Goal: Use online tool/utility: Use online tool/utility

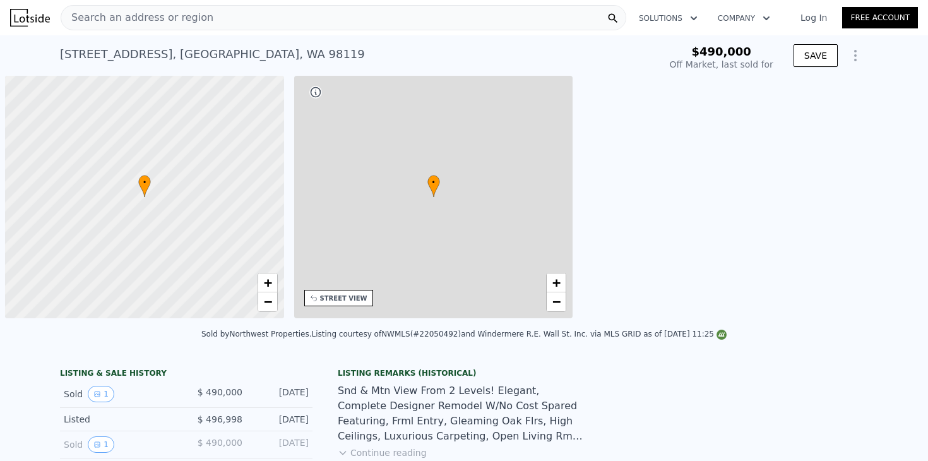
scroll to position [0, 5]
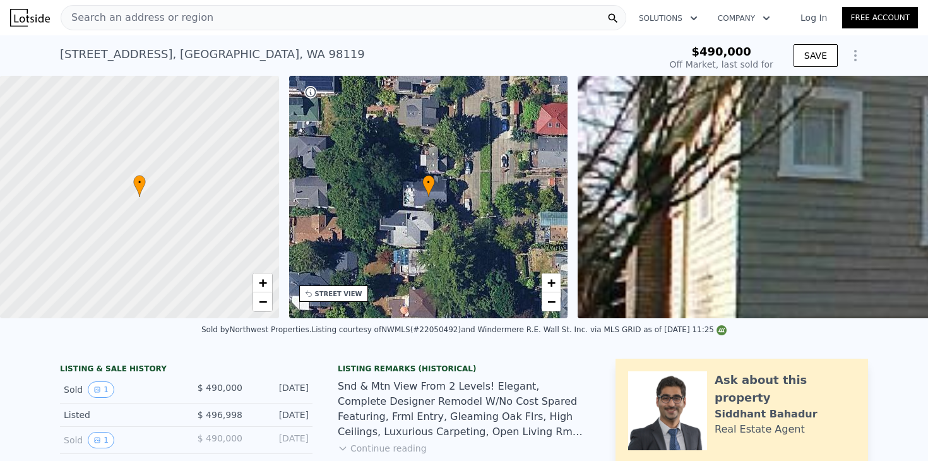
click at [857, 59] on icon "Show Options" at bounding box center [855, 55] width 15 height 15
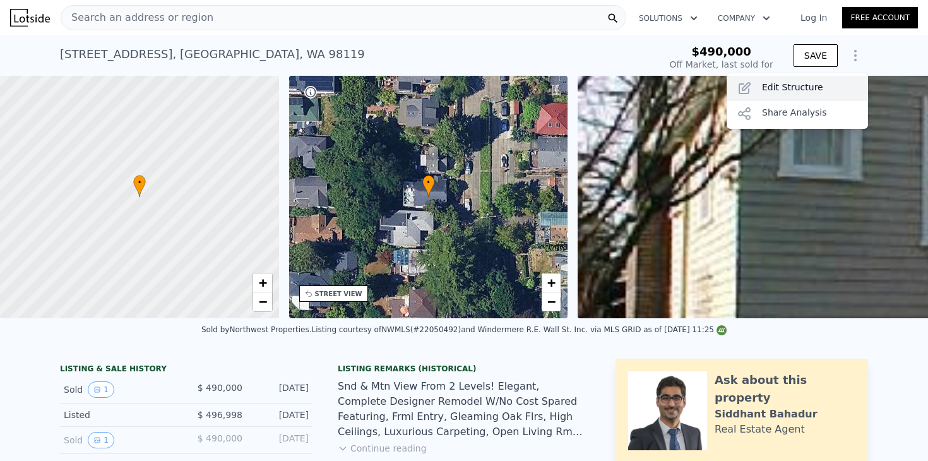
click at [821, 92] on div "Edit Structure" at bounding box center [796, 88] width 141 height 25
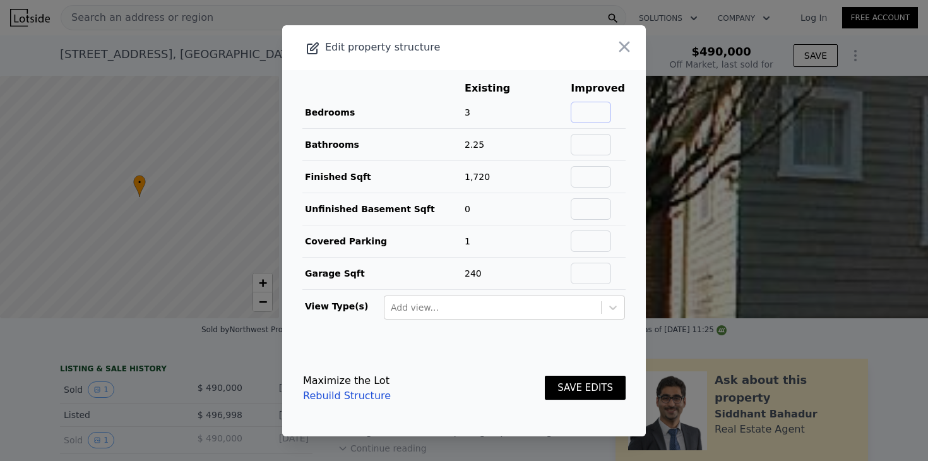
click at [598, 117] on input "text" at bounding box center [591, 112] width 40 height 21
type input "4"
click at [596, 148] on input "text" at bounding box center [591, 144] width 40 height 21
type input "3"
click at [627, 163] on main "Existing Improved Bedrooms 3 33% 4 Bathrooms 2.25 33% 3 Finished Sqft 1,720 Unf…" at bounding box center [464, 205] width 364 height 270
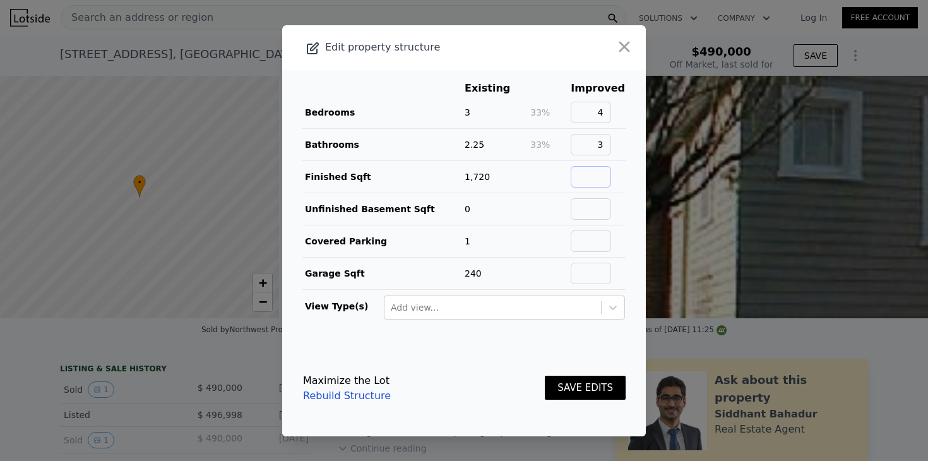
click at [601, 178] on input "text" at bounding box center [591, 176] width 40 height 21
type input "2200"
click at [620, 201] on td at bounding box center [598, 208] width 56 height 32
click at [596, 382] on button "SAVE EDITS" at bounding box center [585, 388] width 81 height 25
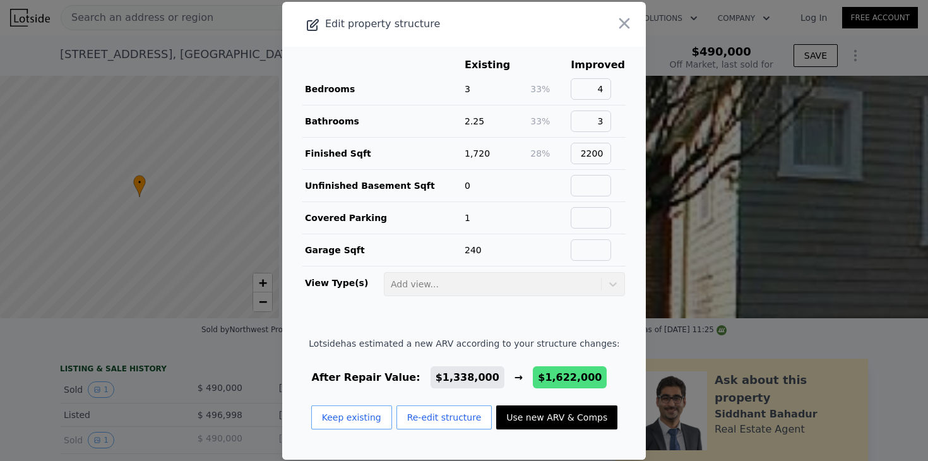
click at [573, 417] on button "Use new ARV & Comps" at bounding box center [556, 417] width 121 height 24
type input "5"
type input "3.5"
type input "1859"
type input "3000"
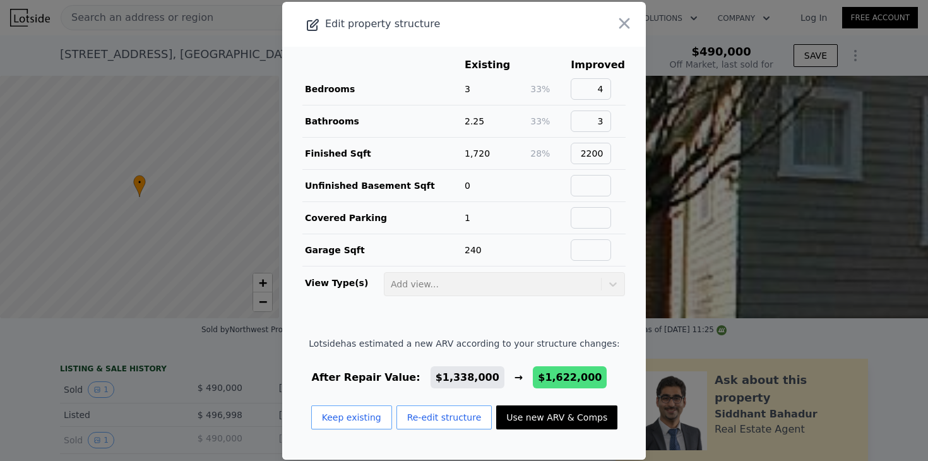
type input "2640"
checkbox input "false"
type input "$ 1,622,000"
type input "$ 965,783"
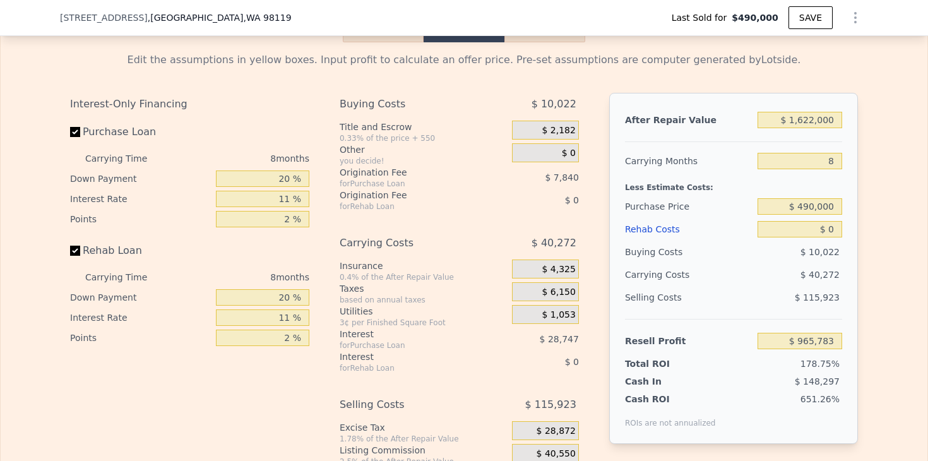
scroll to position [1992, 0]
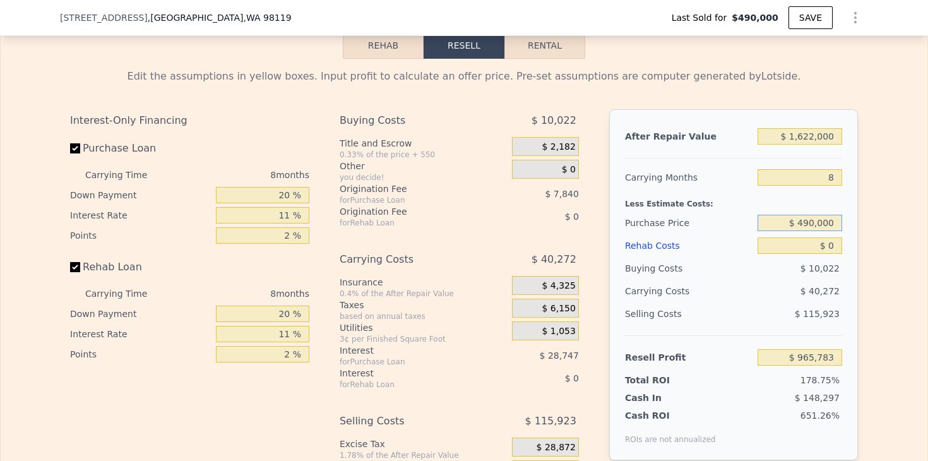
drag, startPoint x: 838, startPoint y: 223, endPoint x: 764, endPoint y: 217, distance: 74.7
click at [764, 217] on input "$ 490,000" at bounding box center [799, 223] width 85 height 16
type input "$ 870,000"
type input "$ 556,142"
click at [880, 223] on div "Edit the assumptions in yellow boxes. Input profit to calculate an offer price.…" at bounding box center [464, 294] width 927 height 470
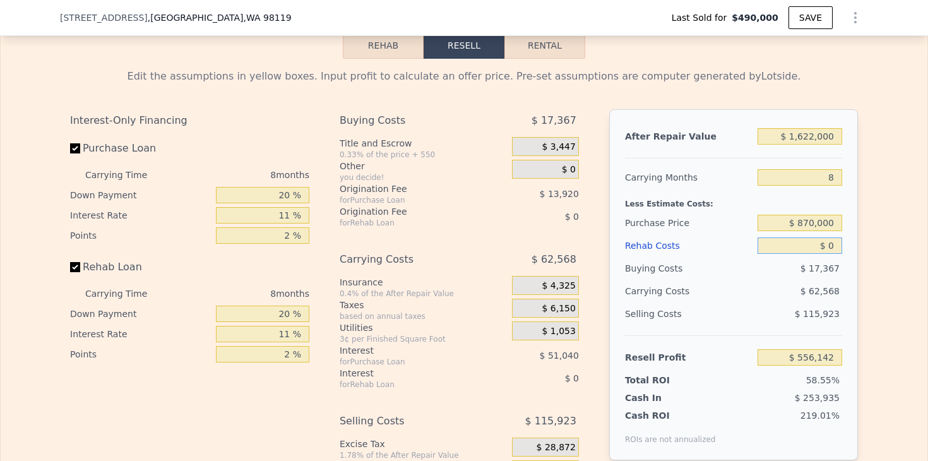
drag, startPoint x: 833, startPoint y: 241, endPoint x: 819, endPoint y: 241, distance: 14.5
click at [819, 241] on input "$ 0" at bounding box center [799, 245] width 85 height 16
type input "$ 1"
type input "$ 556,141"
type input "$ 14"
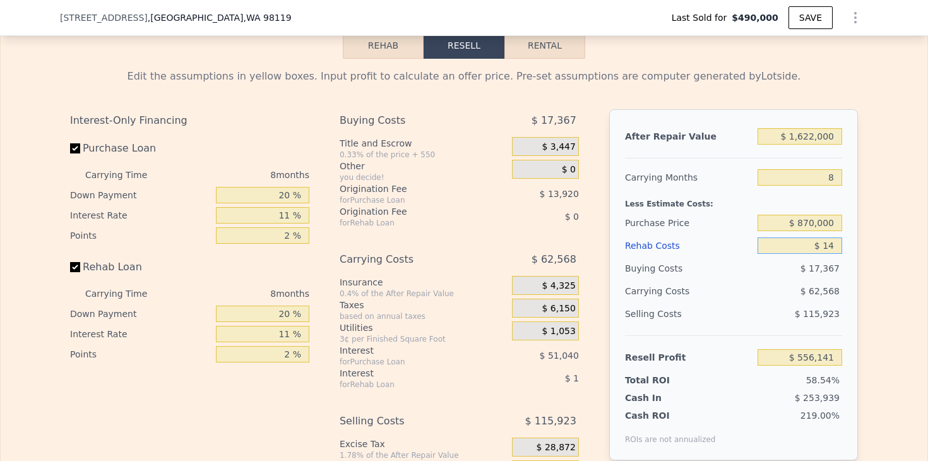
type input "$ 556,128"
type input "$ 145"
type input "$ 555,987"
type input "$ 1,450"
type input "$ 554,581"
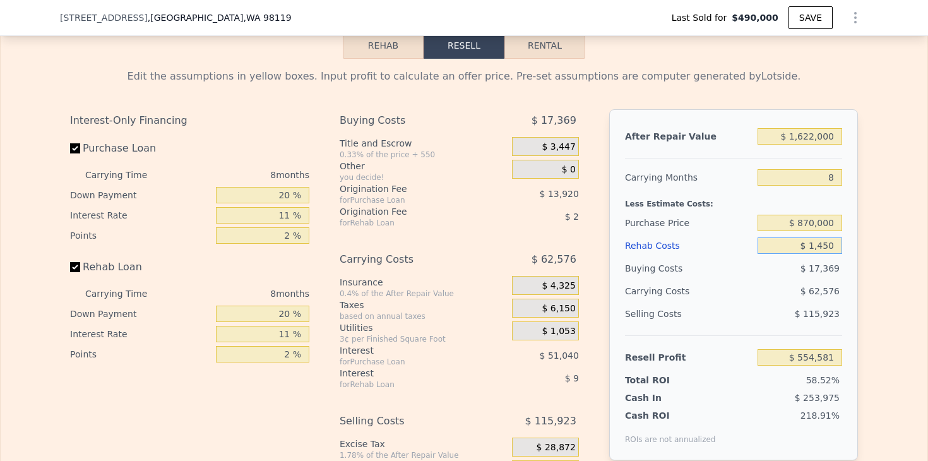
type input "$ 14,500"
type input "$ 540,562"
type input "$ 145,000"
type input "$ 400,318"
type input "$ 145,000"
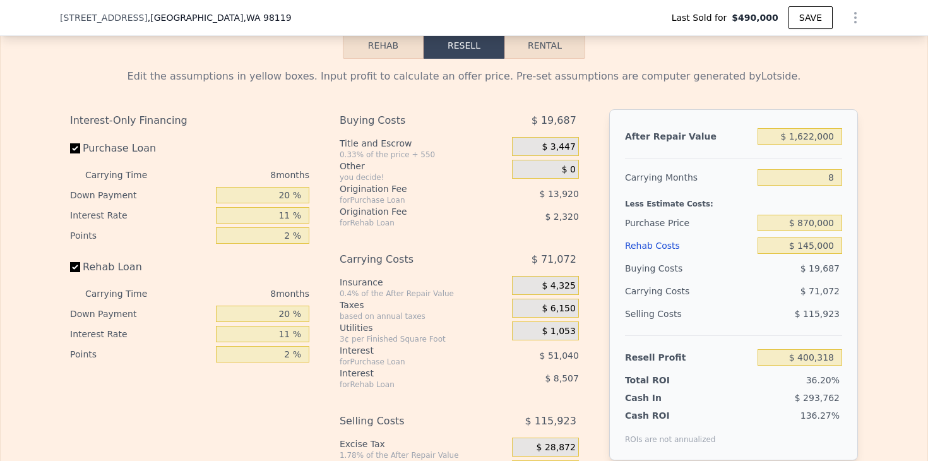
click at [866, 267] on div "Edit the assumptions in yellow boxes. Input profit to calculate an offer price.…" at bounding box center [464, 294] width 808 height 470
click at [865, 265] on div "Edit the assumptions in yellow boxes. Input profit to calculate an offer price.…" at bounding box center [464, 294] width 808 height 470
click at [851, 268] on div "After Repair Value $ 1,622,000 Carrying Months 8 Less Estimate Costs: Purchase …" at bounding box center [733, 284] width 249 height 351
click at [803, 133] on input "$ 1,622,000" at bounding box center [799, 136] width 85 height 16
type input "$ 1,422,000"
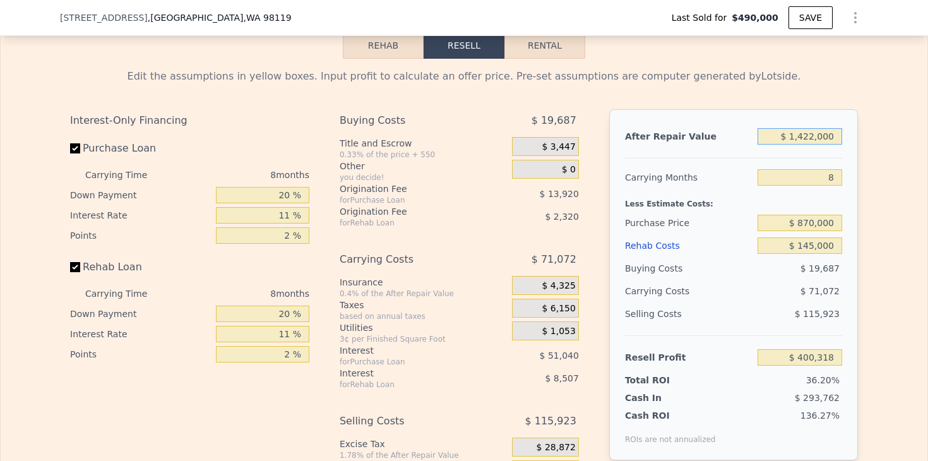
type input "$ 215,077"
click at [873, 174] on div "Edit the assumptions in yellow boxes. Input profit to calculate an offer price.…" at bounding box center [464, 294] width 927 height 470
click at [876, 188] on div "Edit the assumptions in yellow boxes. Input profit to calculate an offer price.…" at bounding box center [464, 294] width 927 height 470
click at [802, 136] on input "$ 1,422,000" at bounding box center [799, 136] width 85 height 16
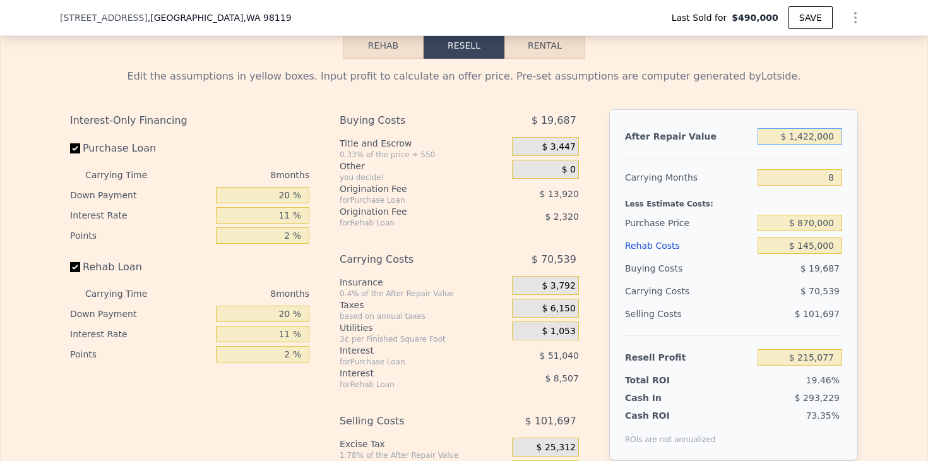
type input "$ 122,000"
type input "-$ 988,987"
type input "$ 1,622,000"
type input "$ 400,318"
type input "$ 1,622,000"
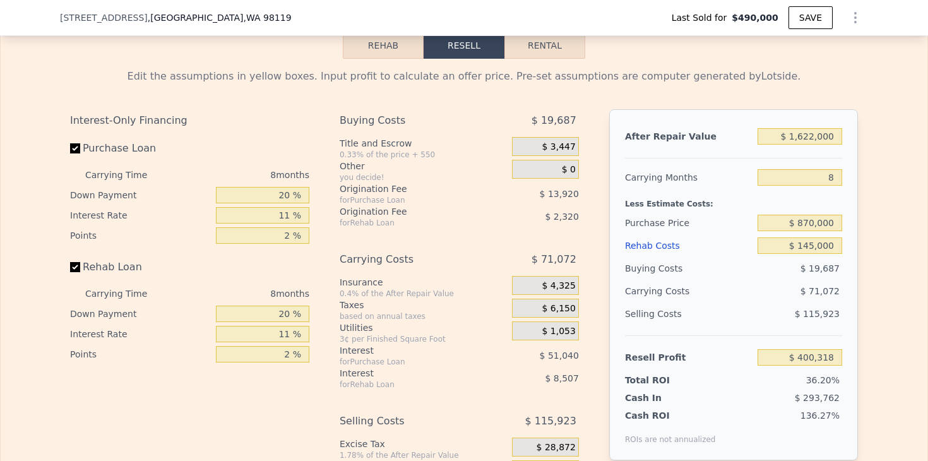
click at [884, 226] on div "Edit the assumptions in yellow boxes. Input profit to calculate an offer price.…" at bounding box center [464, 294] width 927 height 470
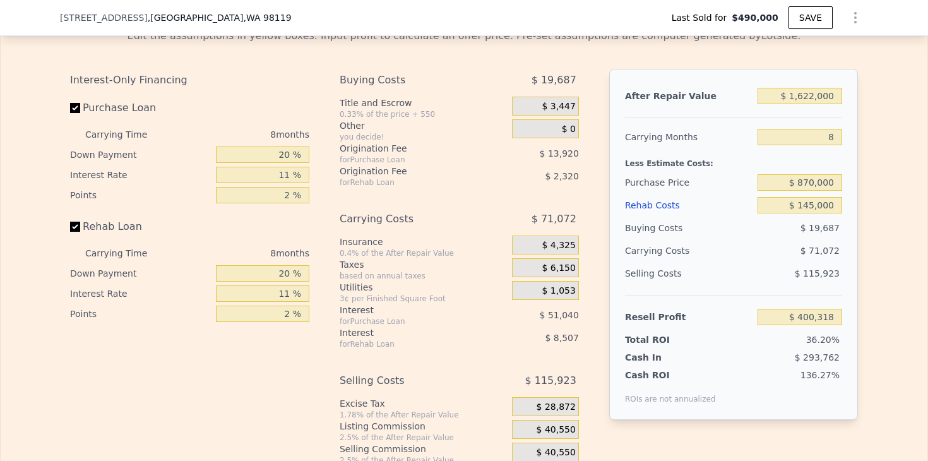
scroll to position [1994, 0]
